Goal: Task Accomplishment & Management: Manage account settings

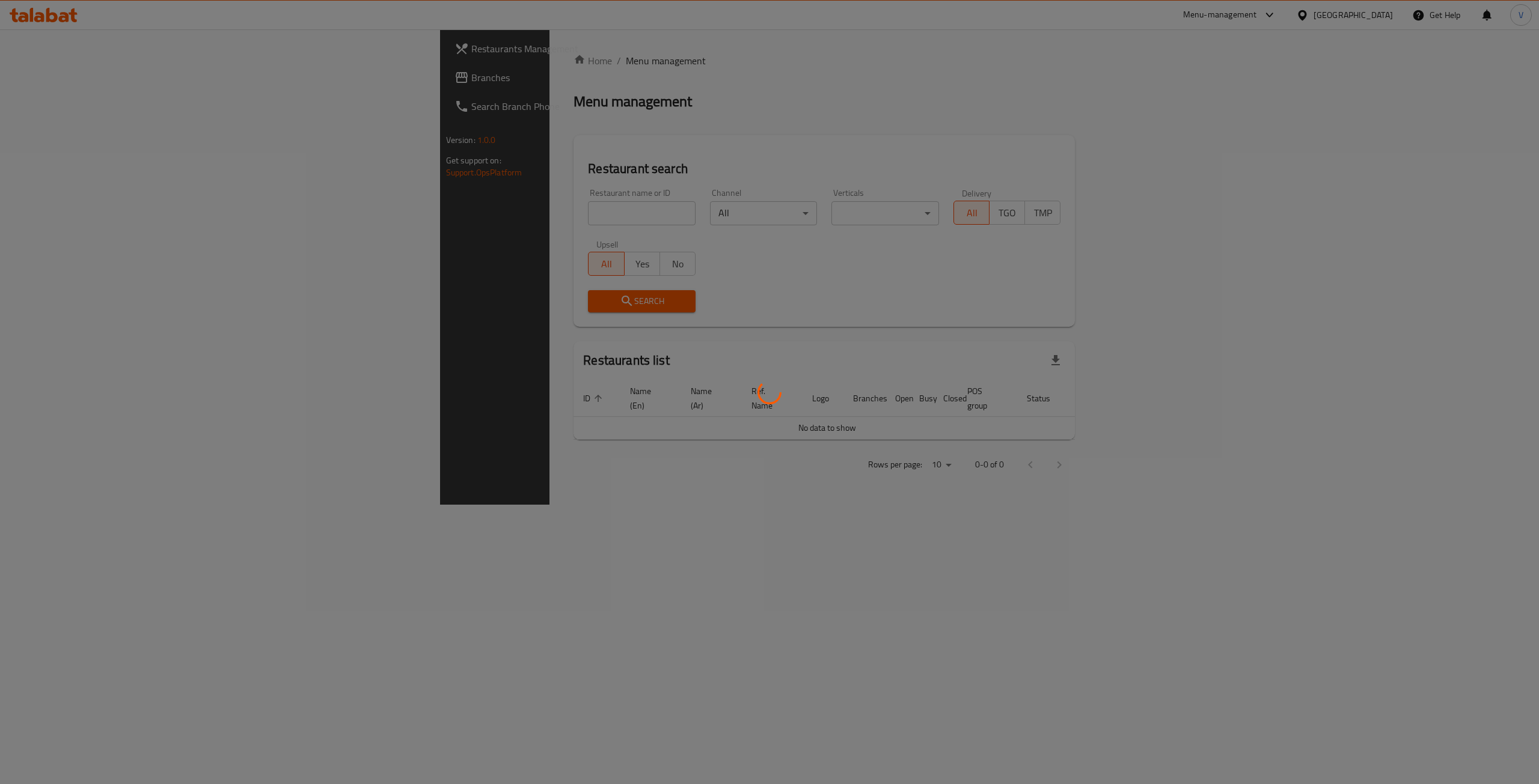
click at [24, 74] on div at bounding box center [770, 392] width 1539 height 784
click at [44, 78] on div at bounding box center [770, 392] width 1539 height 784
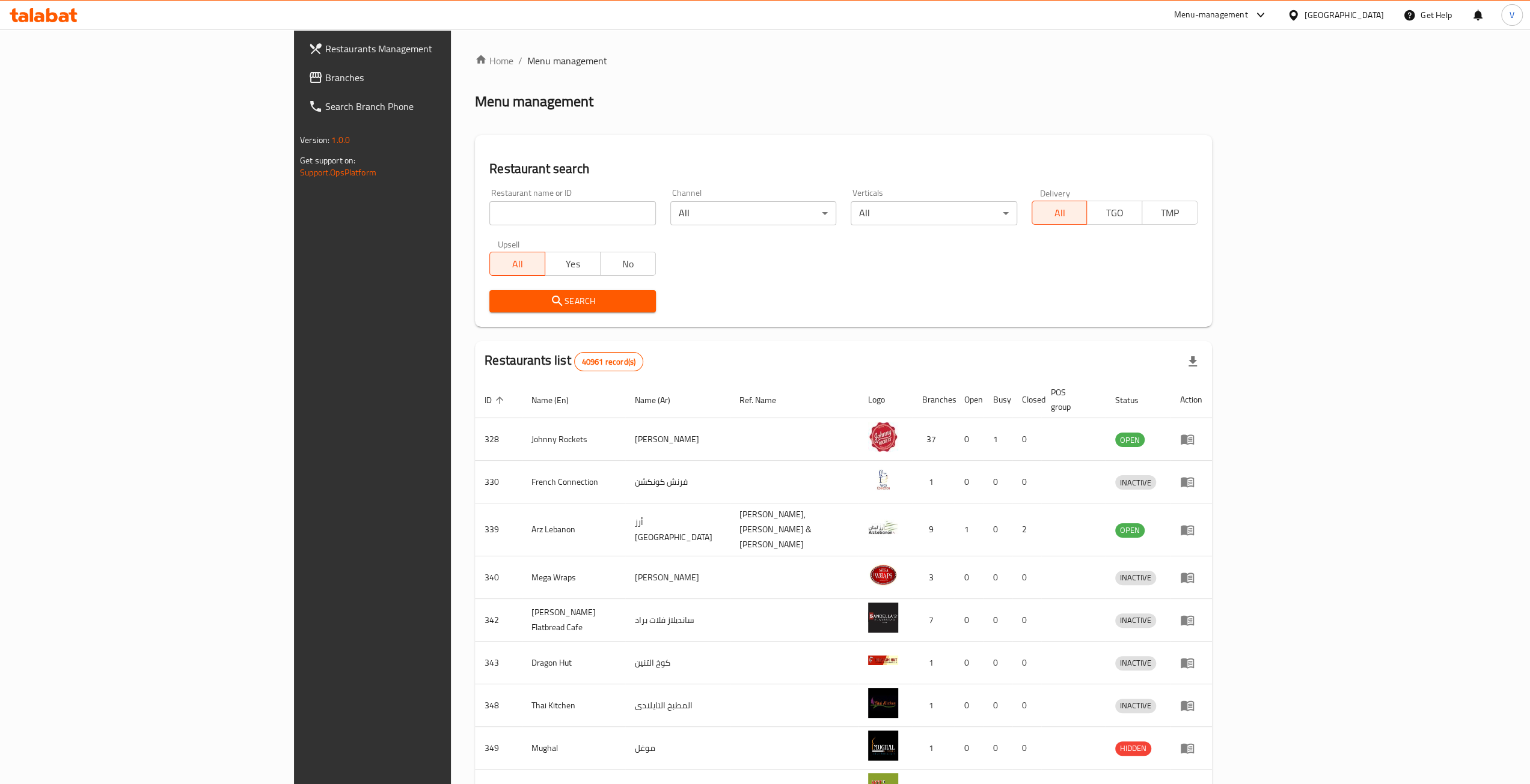
click at [325, 78] on span "Branches" at bounding box center [432, 78] width 214 height 15
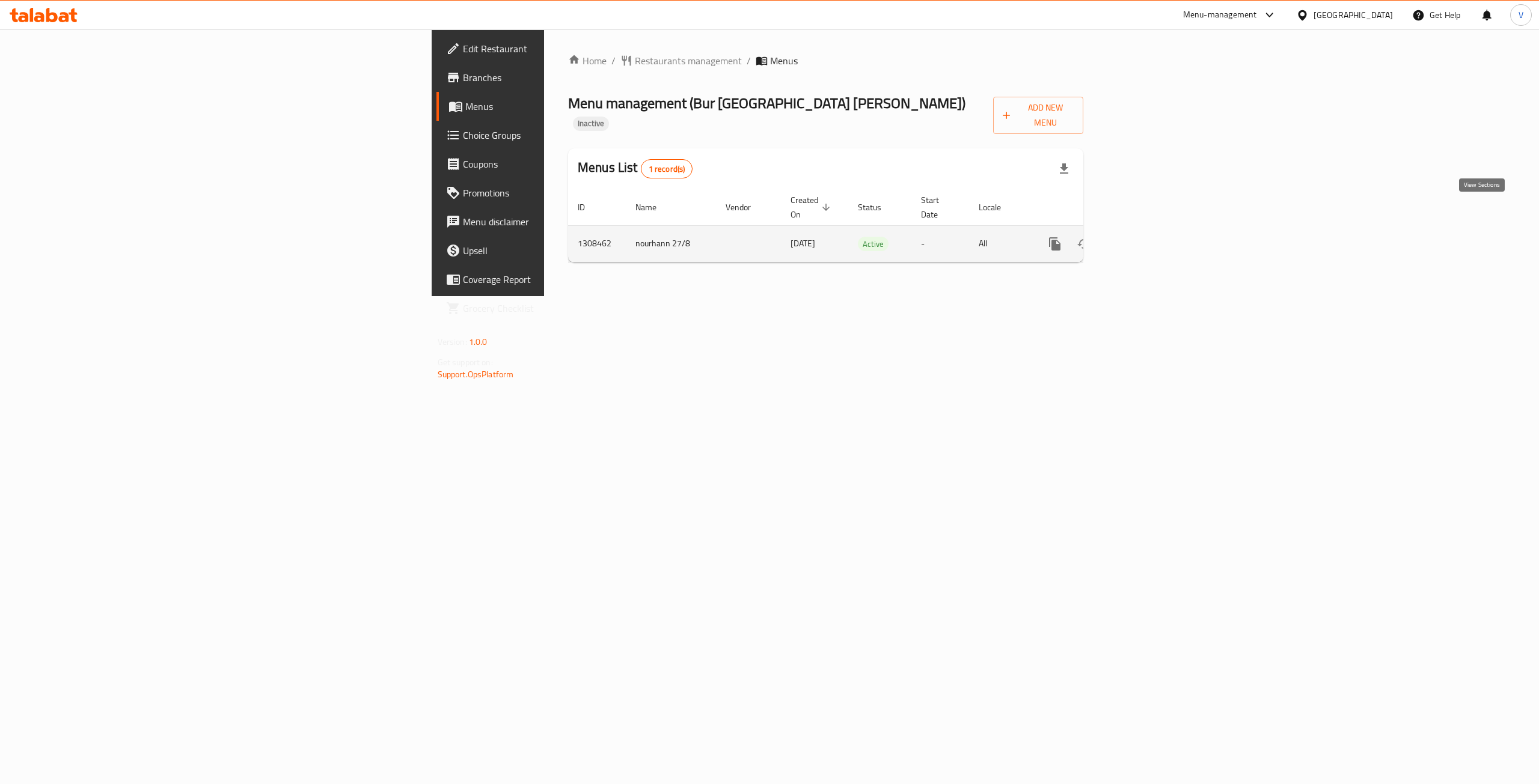
click at [1149, 237] on icon "enhanced table" at bounding box center [1141, 244] width 15 height 15
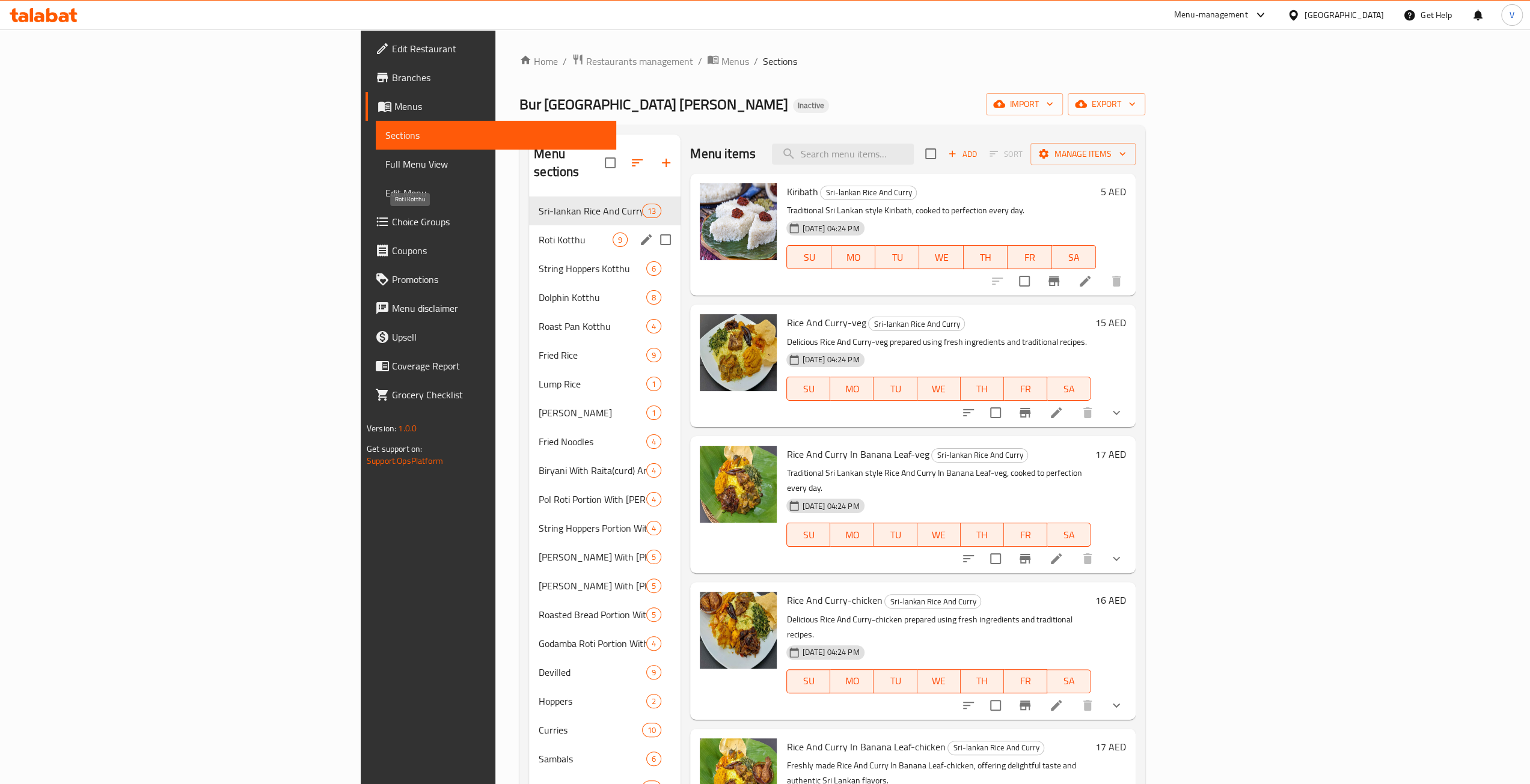
click at [539, 233] on span "Roti Kotthu" at bounding box center [575, 240] width 74 height 15
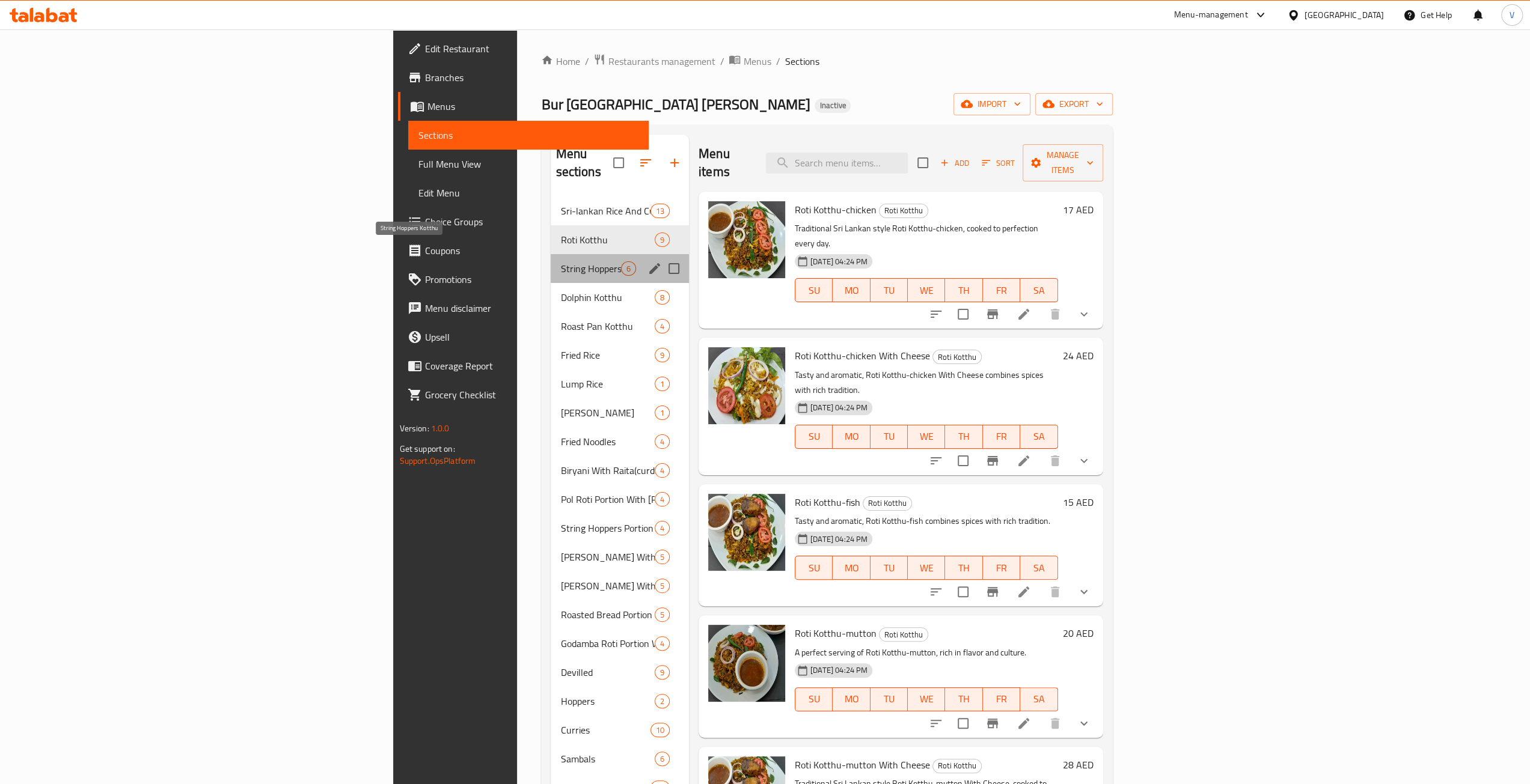
click at [560, 261] on span "String Hoppers Kotthu" at bounding box center [590, 268] width 60 height 15
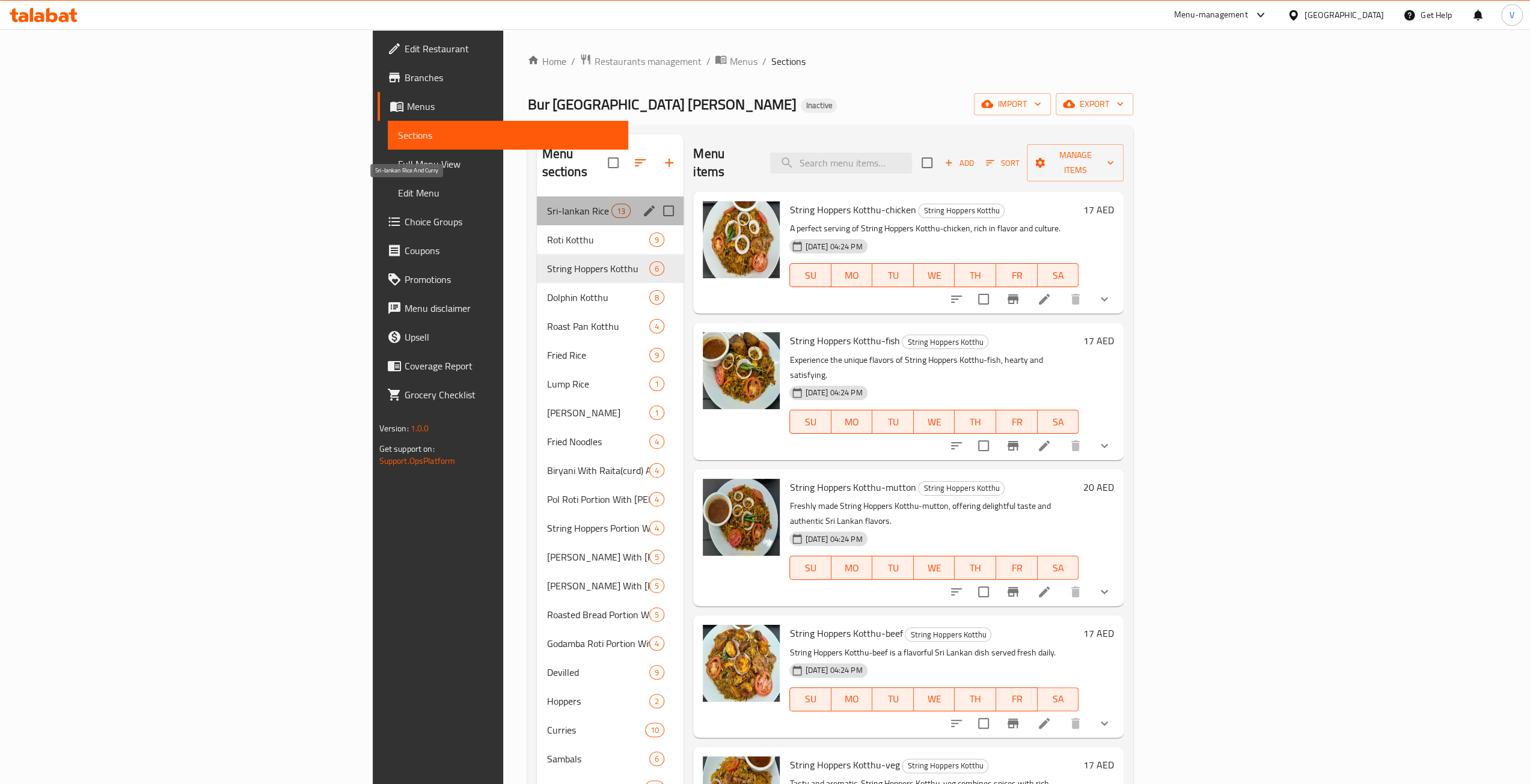
click at [547, 204] on span "Sri-lankan Rice And Curry" at bounding box center [579, 211] width 65 height 15
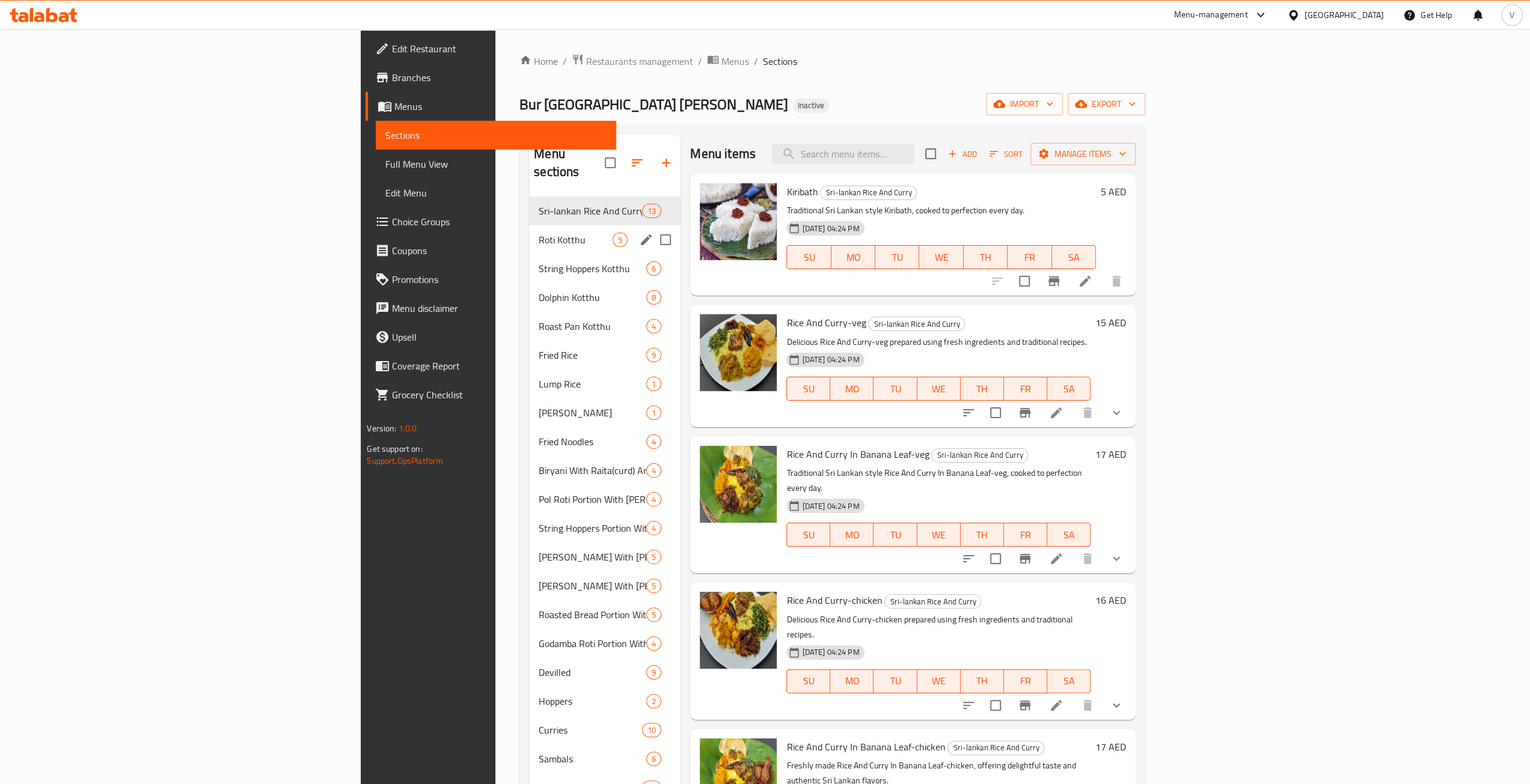
click at [539, 233] on span "Roti Kotthu" at bounding box center [575, 240] width 74 height 15
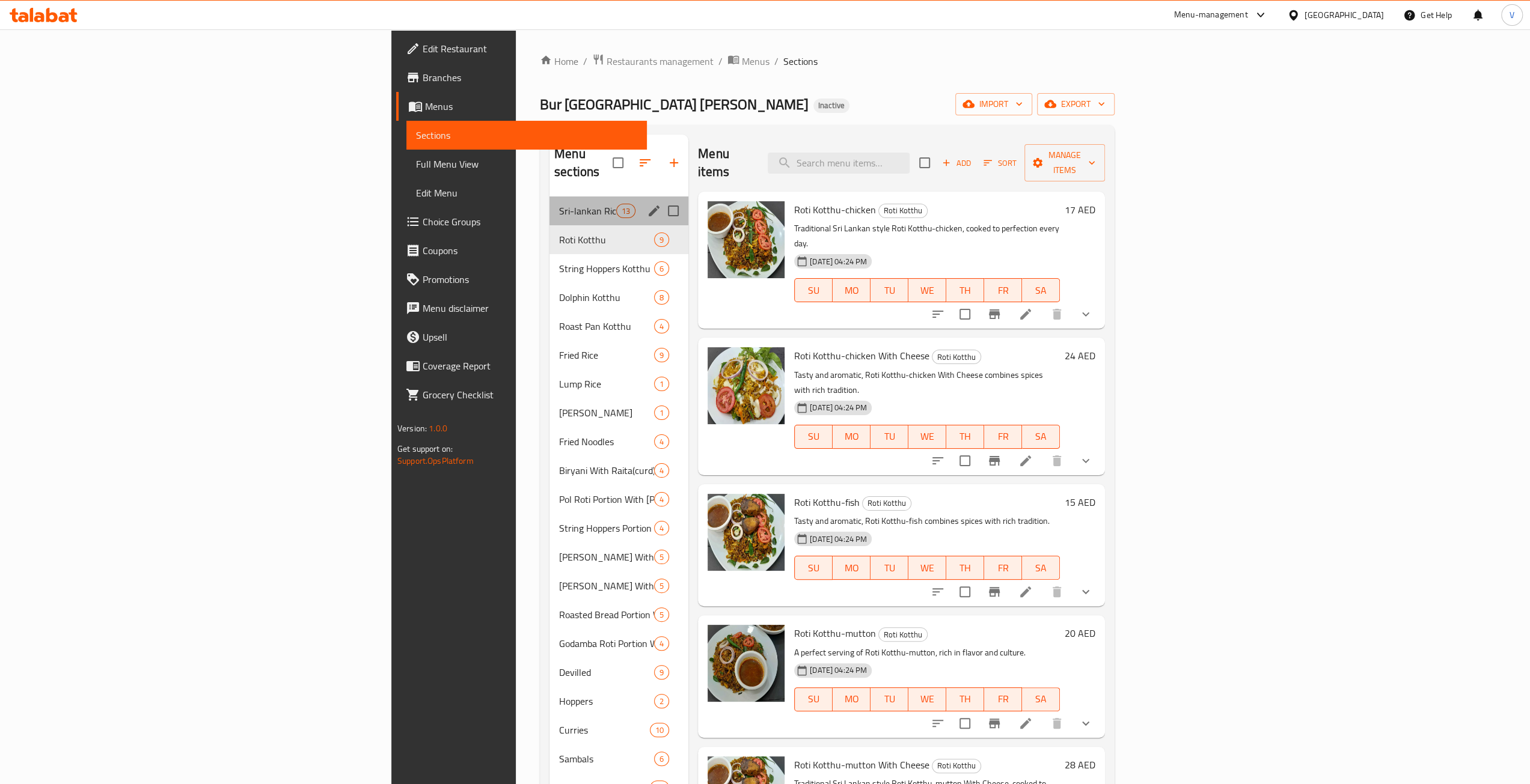
click at [550, 203] on div "Sri-lankan Rice And Curry 13" at bounding box center [619, 211] width 139 height 29
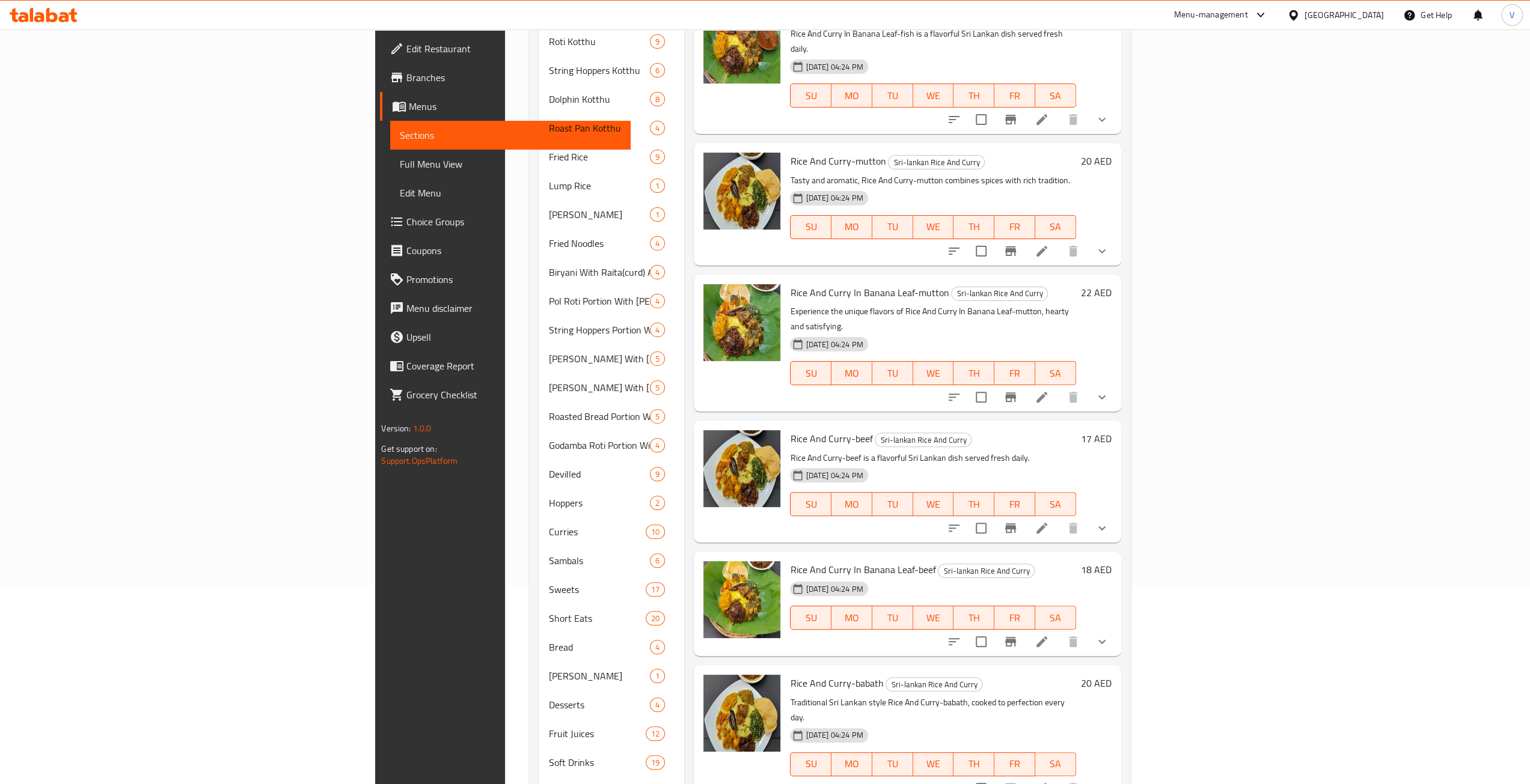
scroll to position [240, 0]
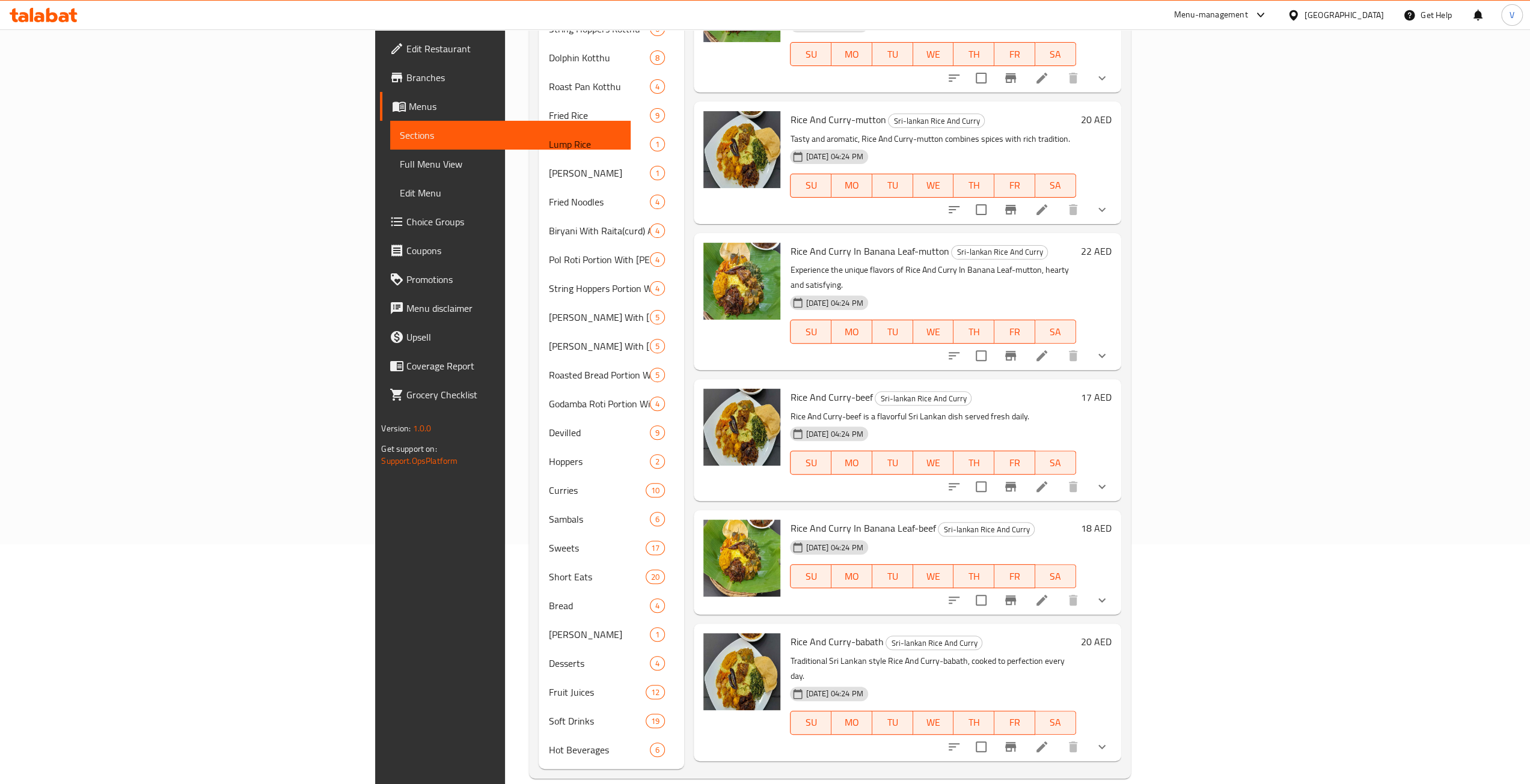
click at [399, 167] on span "Full Menu View" at bounding box center [510, 164] width 222 height 15
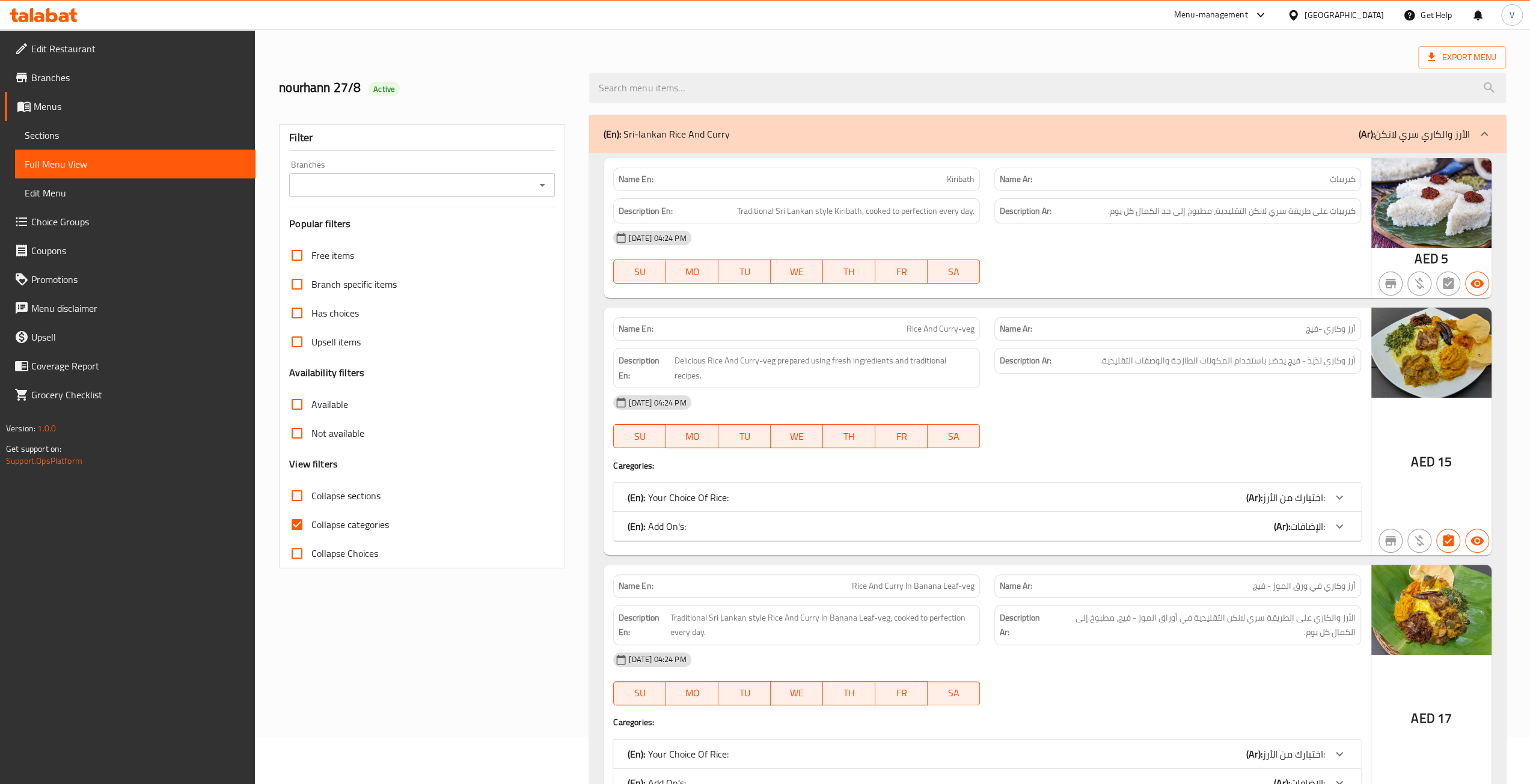
scroll to position [240, 0]
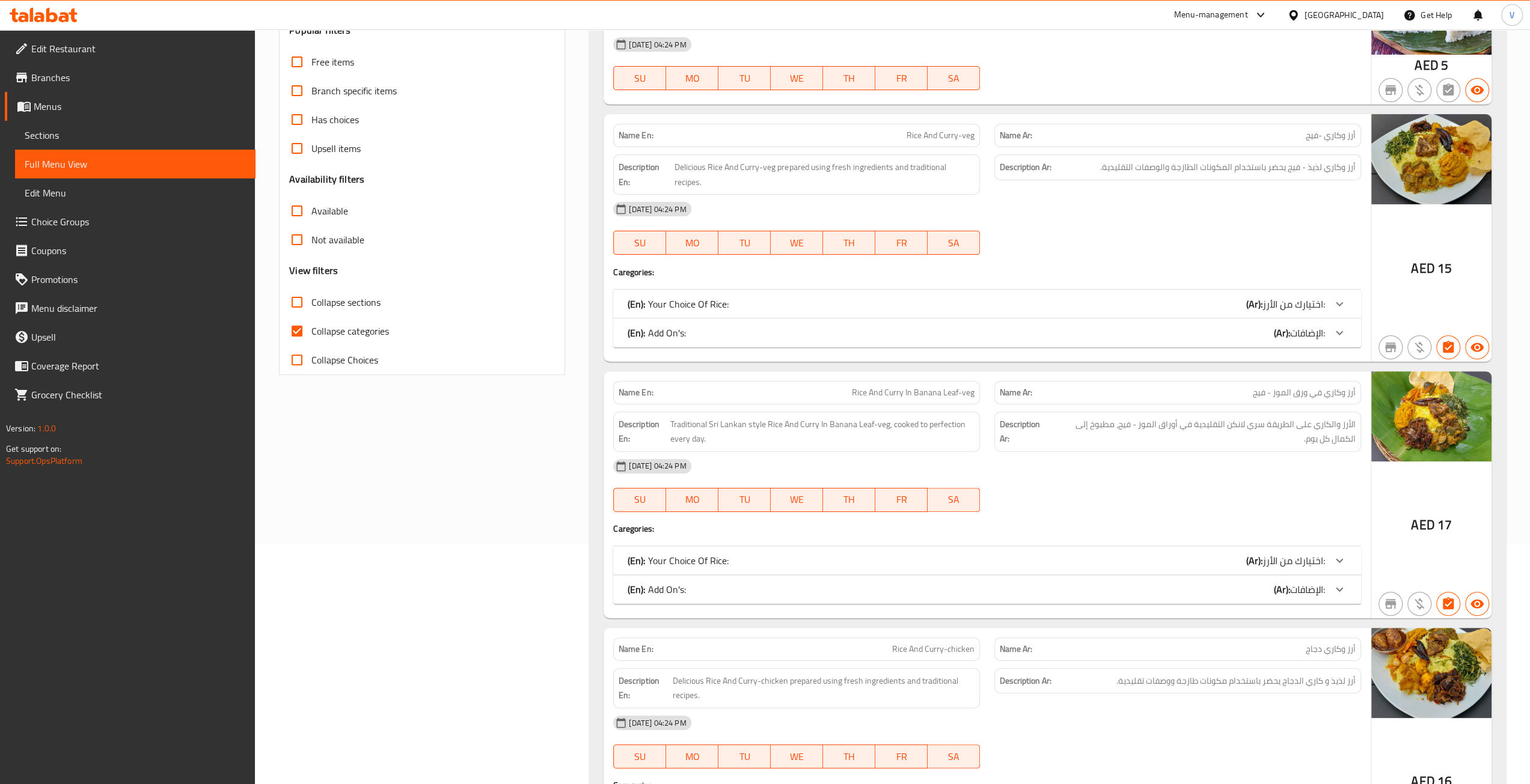
click at [1025, 289] on div "(En): Your Choice Of Rice: (Ar): اختيارك من الأرز:" at bounding box center [987, 304] width 748 height 29
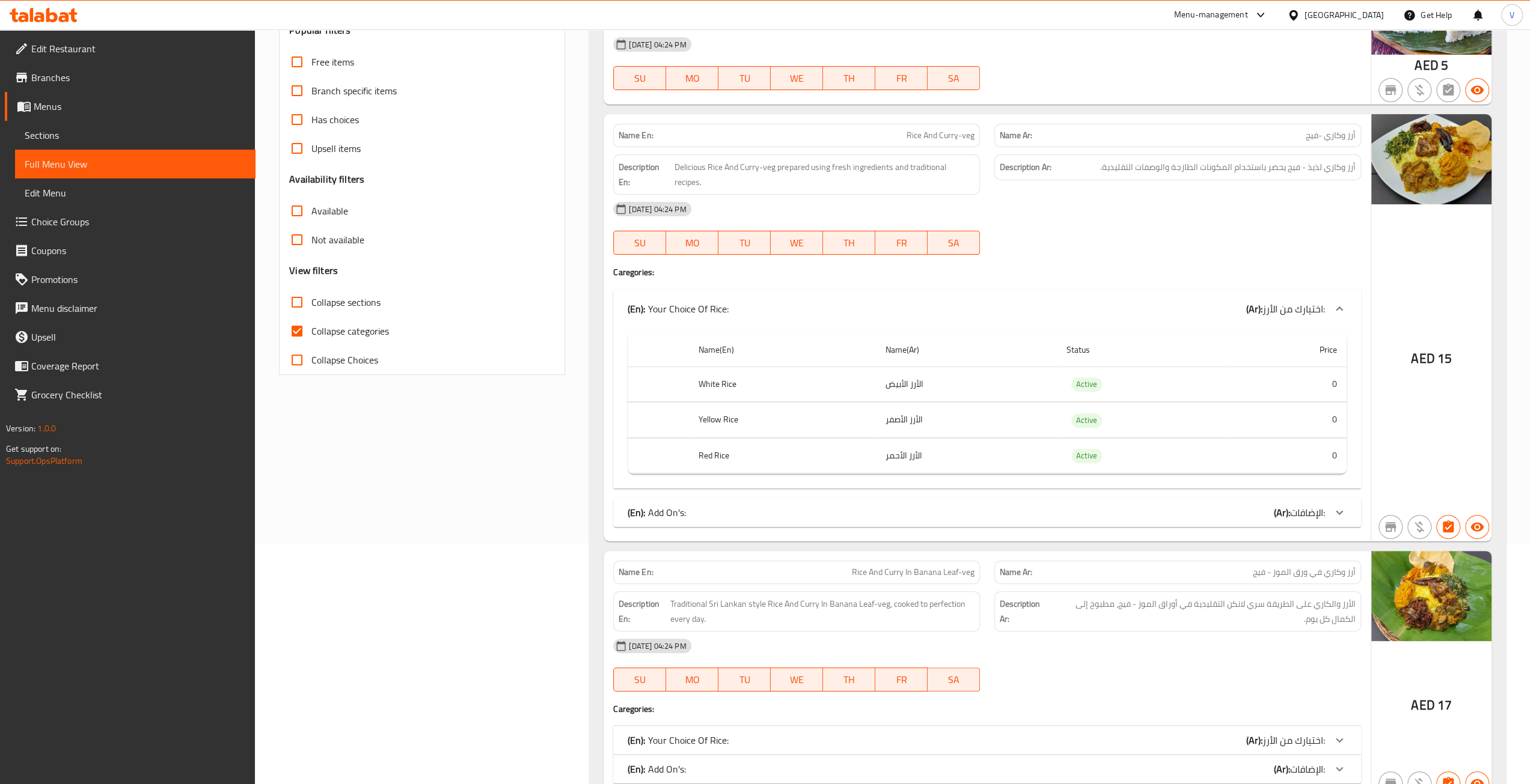
click at [1009, 289] on div "(En): Your Choice Of Rice: (Ar): اختيارك من الأرز:" at bounding box center [987, 309] width 748 height 39
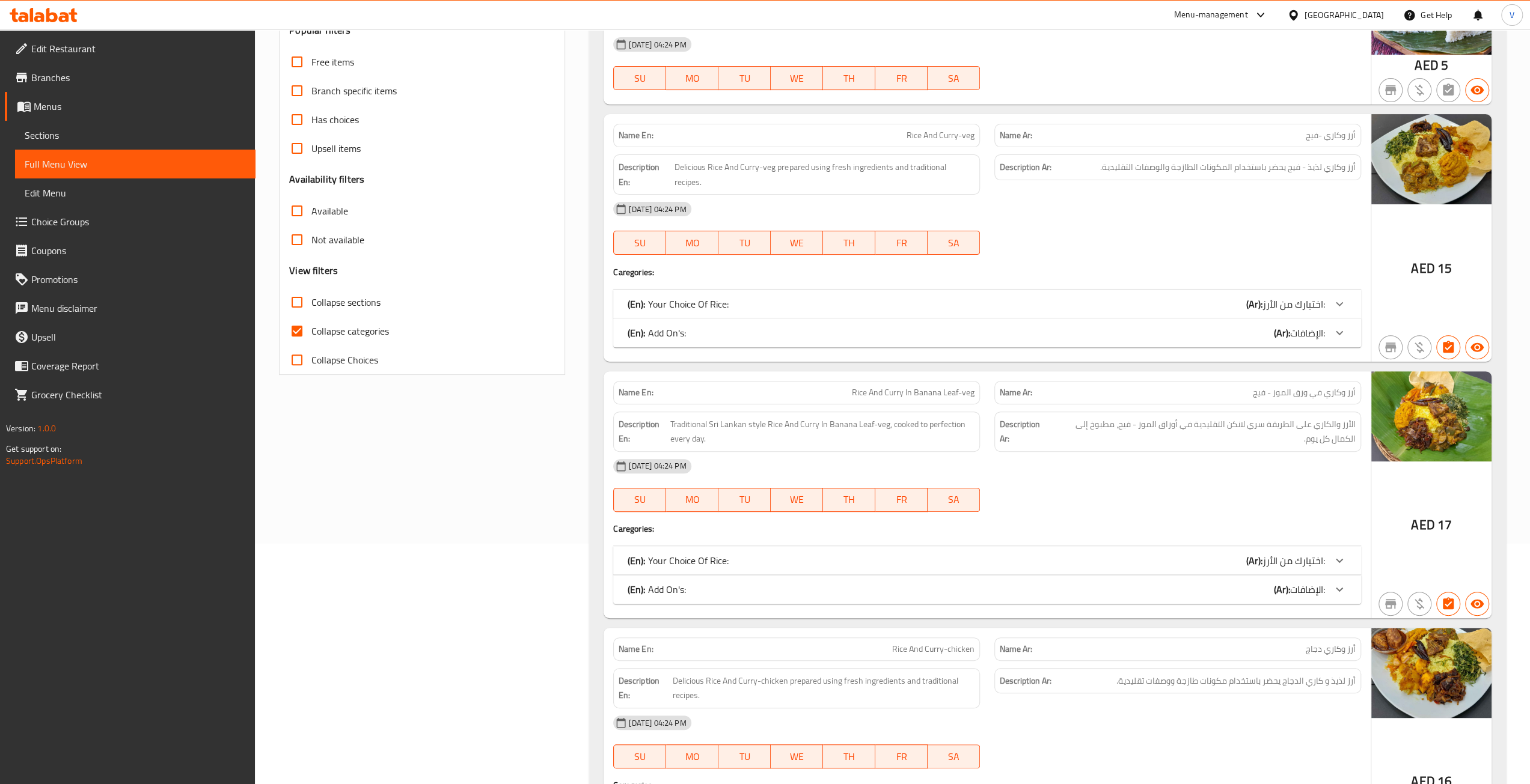
click at [1012, 297] on div "(En): Your Choice Of Rice: (Ar): اختيارك من الأرز:" at bounding box center [976, 304] width 698 height 15
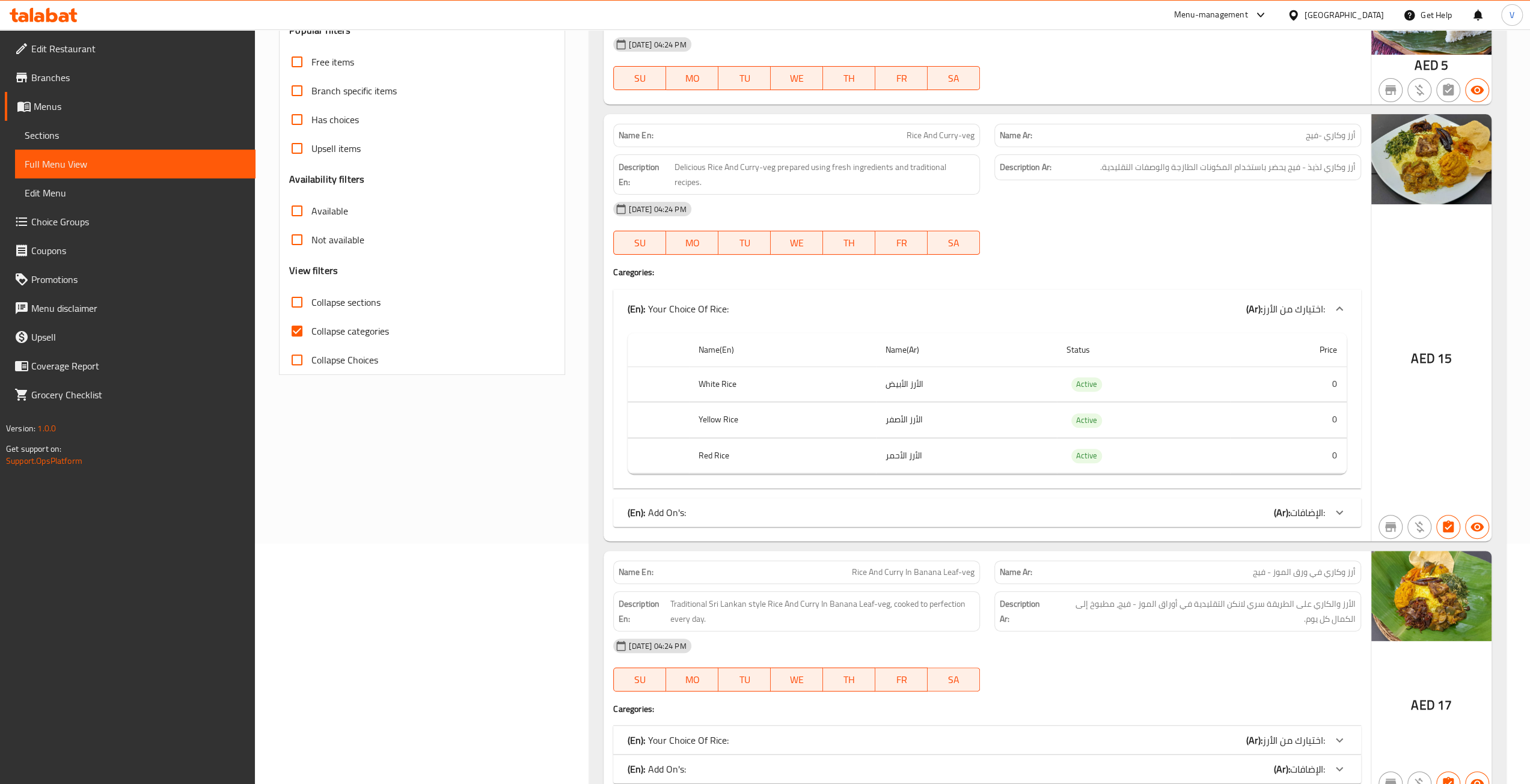
click at [1011, 289] on div "(En): Your Choice Of Rice: (Ar): اختيارك من الأرز:" at bounding box center [987, 309] width 748 height 39
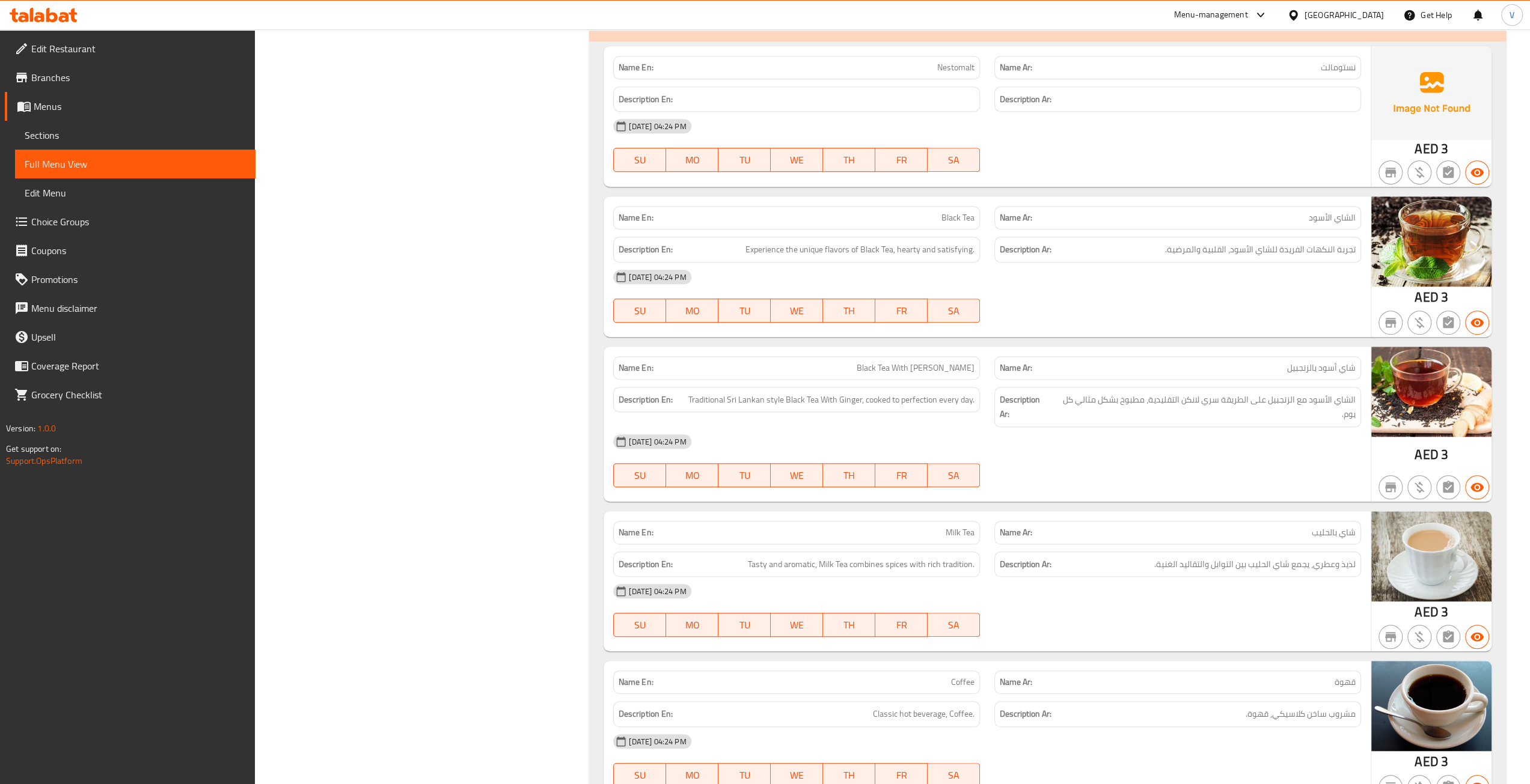
scroll to position [37378, 0]
